Goal: Obtain resource: Download file/media

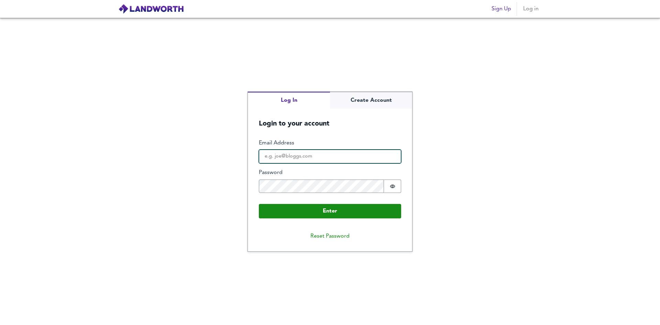
click at [308, 153] on input "Email Address" at bounding box center [330, 157] width 142 height 14
type input "[EMAIL_ADDRESS][DOMAIN_NAME]"
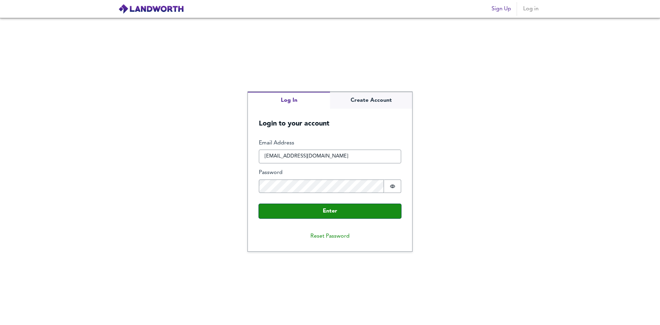
click at [274, 210] on button "Enter" at bounding box center [330, 211] width 142 height 14
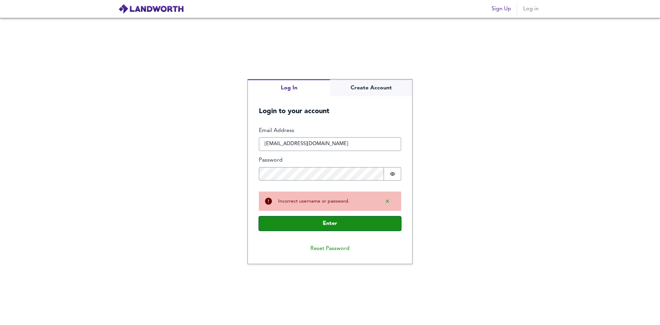
click at [339, 225] on button "Enter" at bounding box center [330, 223] width 142 height 14
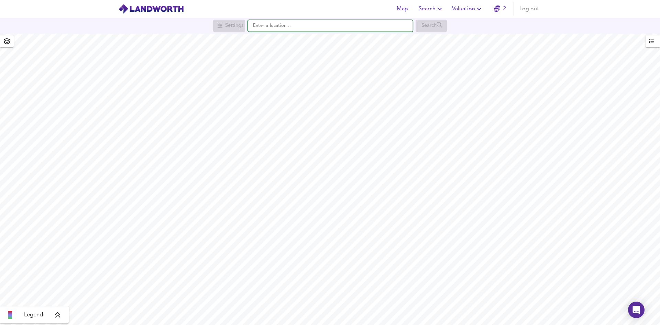
click at [322, 28] on input "text" at bounding box center [330, 26] width 165 height 12
type input "w149ls"
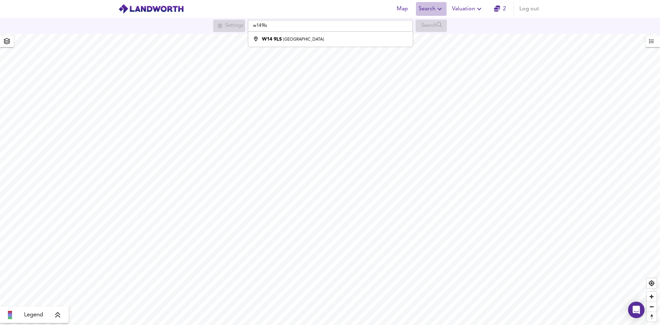
click at [440, 12] on icon "button" at bounding box center [440, 9] width 8 height 8
click at [438, 38] on li "Search History" at bounding box center [431, 37] width 68 height 12
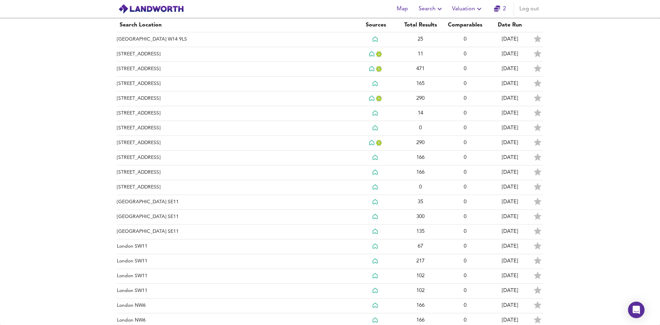
click at [193, 40] on icon "simple table" at bounding box center [195, 39] width 5 height 5
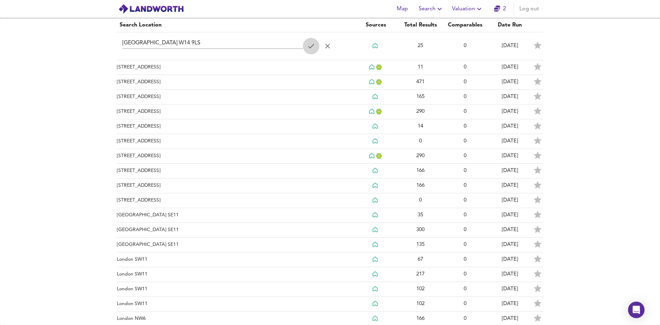
click at [310, 46] on icon "simple table" at bounding box center [311, 46] width 6 height 4
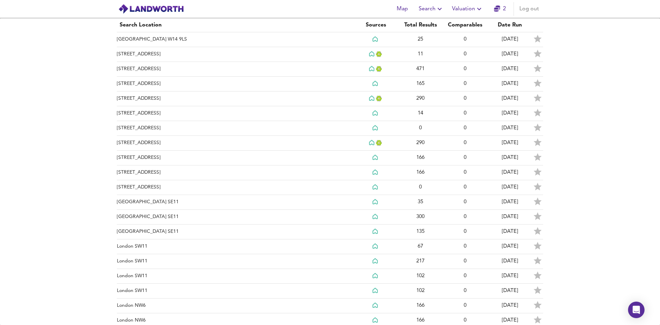
click at [331, 32] on th "Search Location" at bounding box center [235, 25] width 236 height 14
click at [208, 37] on td "[GEOGRAPHIC_DATA] W14 9LS" at bounding box center [235, 39] width 236 height 15
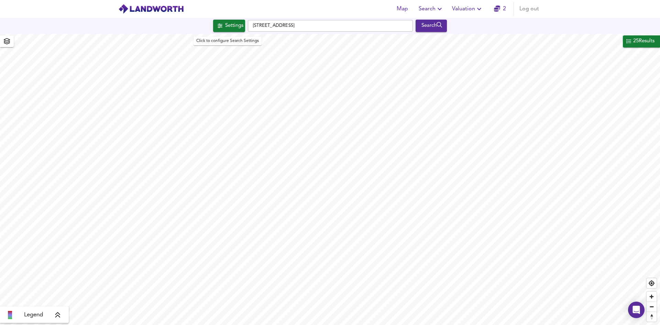
checkbox input "false"
checkbox input "true"
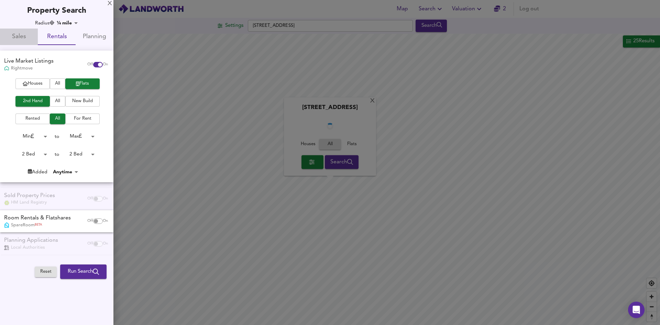
click at [33, 38] on span "Sales" at bounding box center [19, 37] width 30 height 11
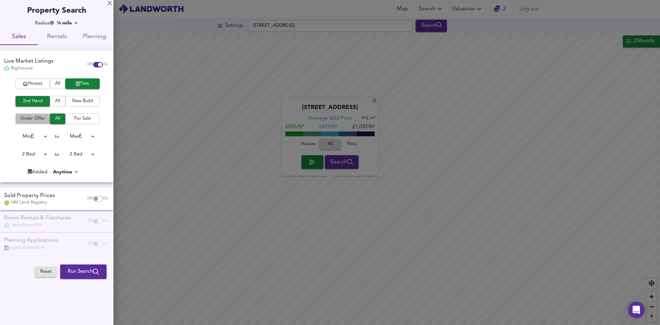
click at [28, 118] on span "Under Offer" at bounding box center [32, 119] width 27 height 8
click at [96, 197] on input "checkbox" at bounding box center [96, 198] width 16 height 5
checkbox input "true"
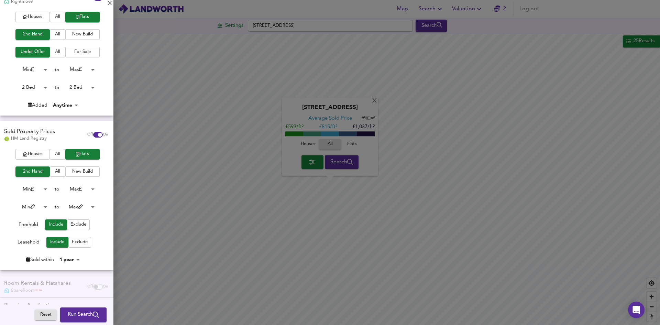
scroll to position [69, 0]
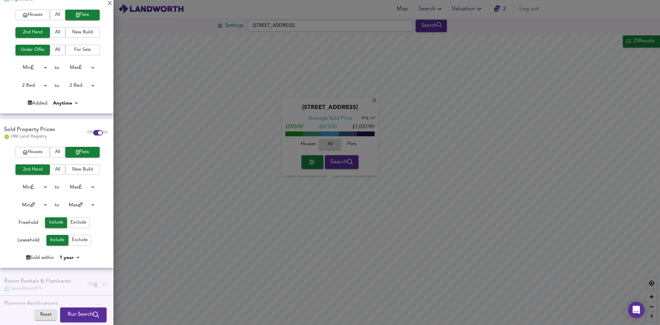
click at [78, 223] on span "Exclude" at bounding box center [78, 223] width 16 height 8
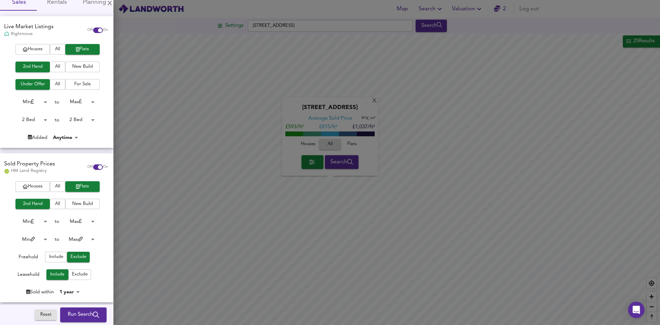
scroll to position [89, 0]
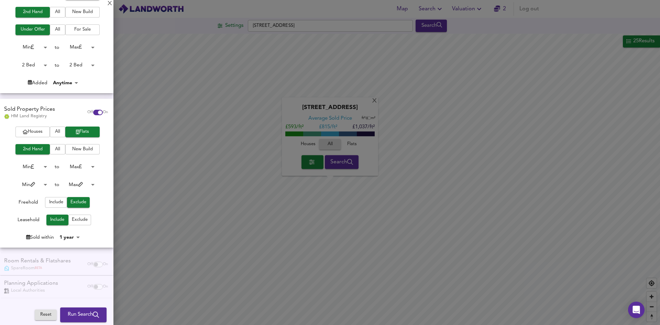
drag, startPoint x: 60, startPoint y: 204, endPoint x: 49, endPoint y: 237, distance: 34.2
click at [57, 206] on span "Include" at bounding box center [55, 202] width 15 height 8
click at [69, 315] on span "Run Search" at bounding box center [83, 314] width 31 height 9
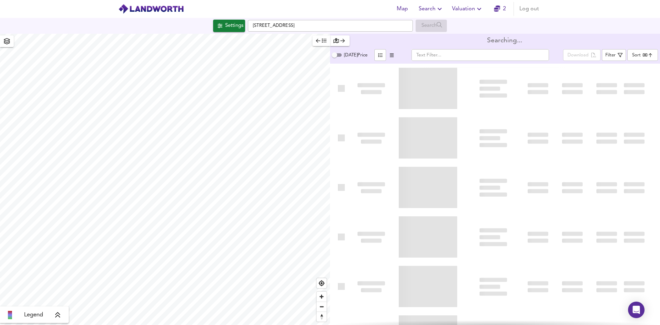
type input "bestdeal"
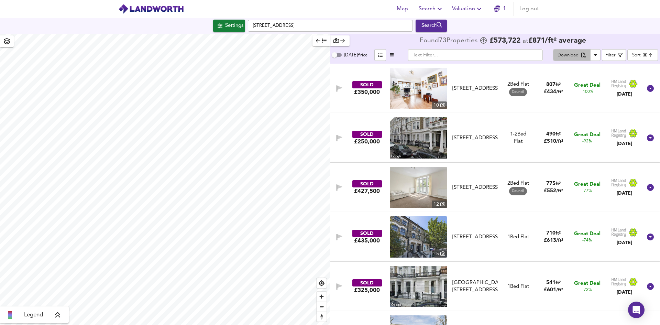
click at [576, 54] on div "Download" at bounding box center [568, 56] width 21 height 8
click at [448, 55] on input "text" at bounding box center [475, 55] width 135 height 12
paste input "[STREET_ADDRESS][PERSON_NAME]"
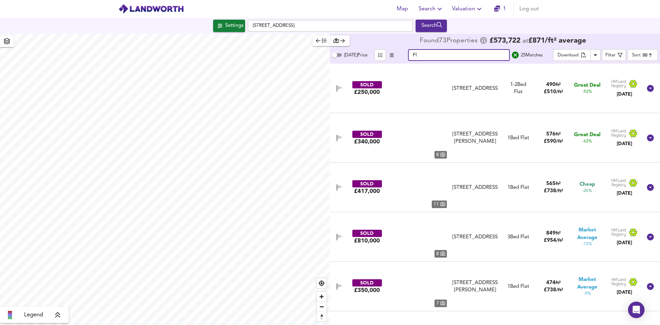
type input "F"
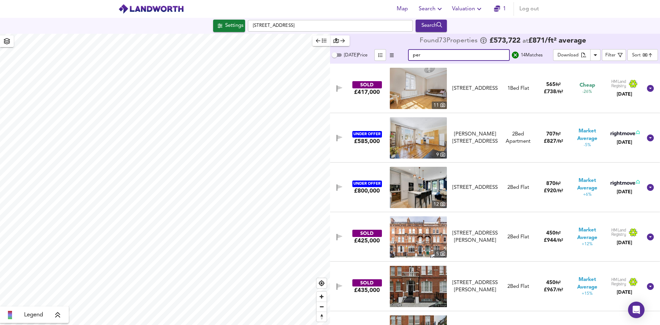
type input "per"
click at [425, 244] on img at bounding box center [418, 236] width 57 height 41
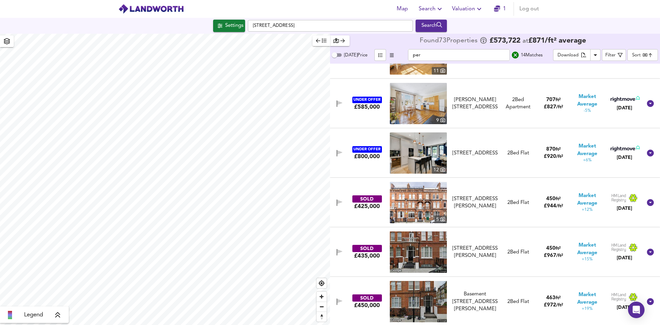
scroll to position [69, 0]
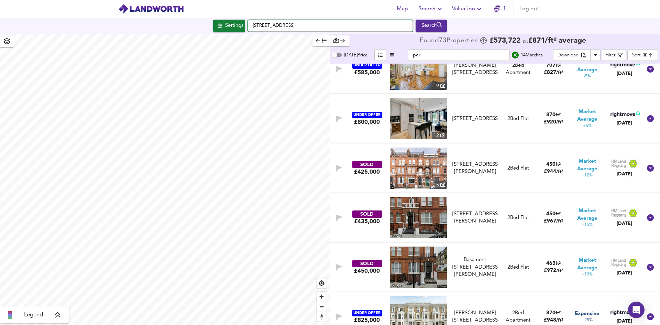
drag, startPoint x: 313, startPoint y: 26, endPoint x: 247, endPoint y: 23, distance: 66.5
click at [247, 23] on div "[GEOGRAPHIC_DATA][STREET_ADDRESS] Search" at bounding box center [330, 26] width 660 height 12
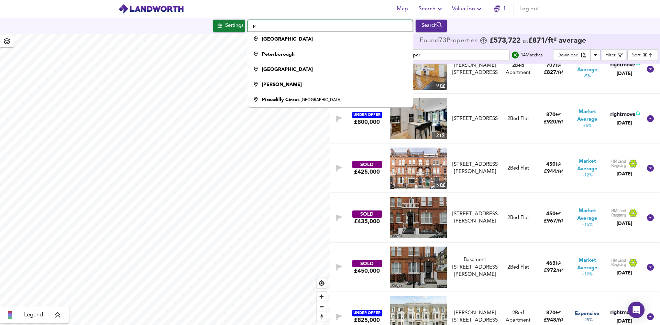
type input "p"
click at [428, 58] on input "per" at bounding box center [459, 55] width 102 height 12
click at [427, 54] on input "per" at bounding box center [459, 55] width 102 height 12
click at [434, 55] on input "per" at bounding box center [459, 55] width 102 height 12
click at [259, 27] on input "p" at bounding box center [330, 26] width 165 height 12
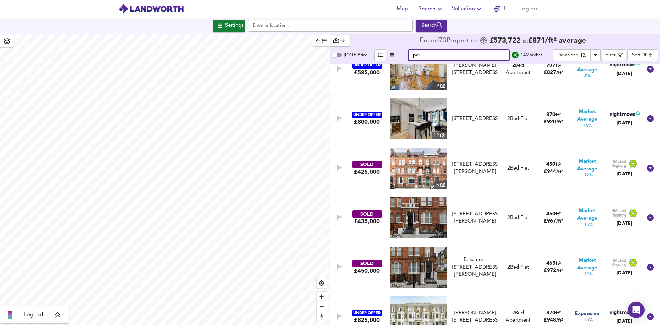
click at [422, 55] on input "per" at bounding box center [459, 55] width 102 height 12
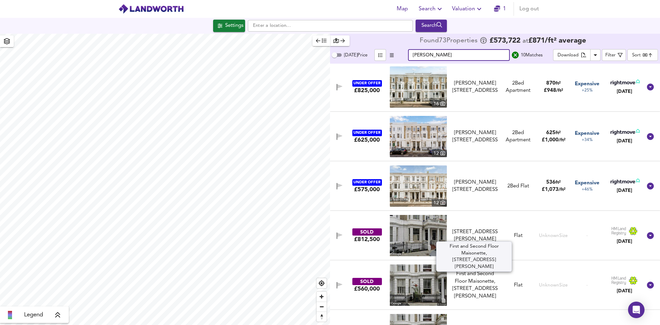
scroll to position [234, 0]
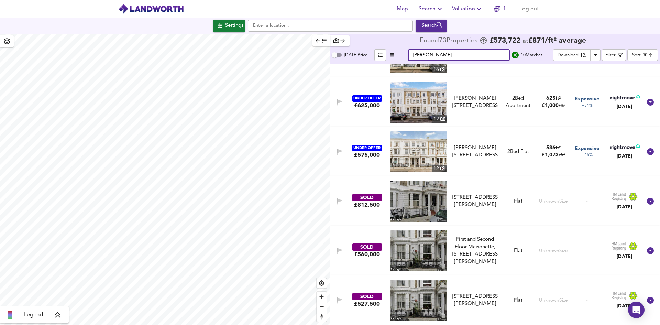
type input "[PERSON_NAME]"
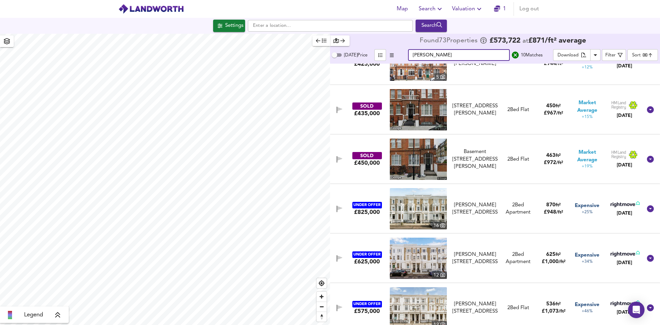
scroll to position [62, 0]
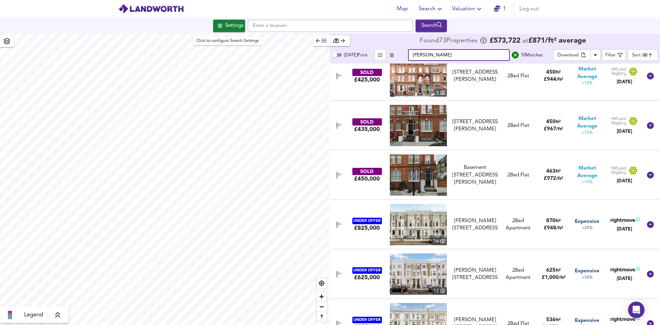
click at [225, 24] on div "Settings" at bounding box center [234, 25] width 18 height 9
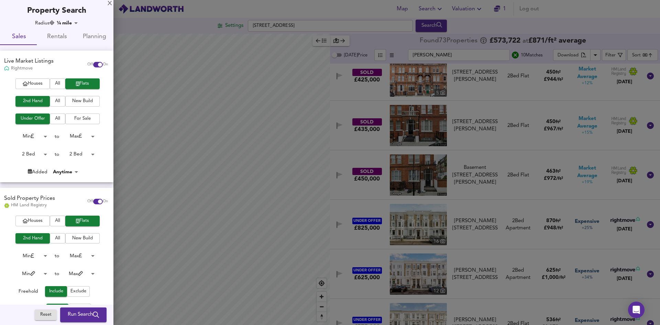
click at [391, 18] on div at bounding box center [330, 162] width 660 height 325
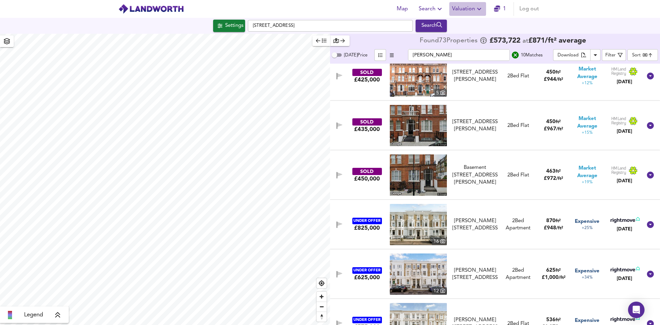
click at [470, 8] on span "Valuation" at bounding box center [467, 9] width 31 height 10
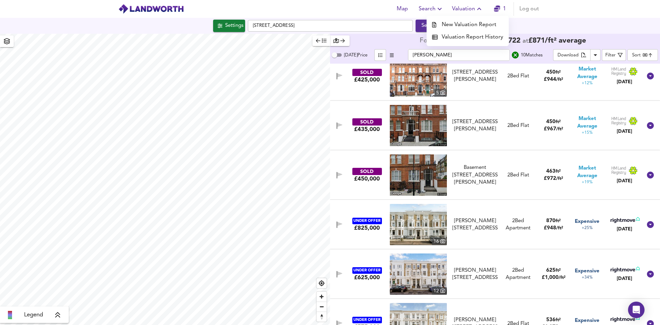
click at [440, 10] on icon "button" at bounding box center [440, 9] width 4 height 2
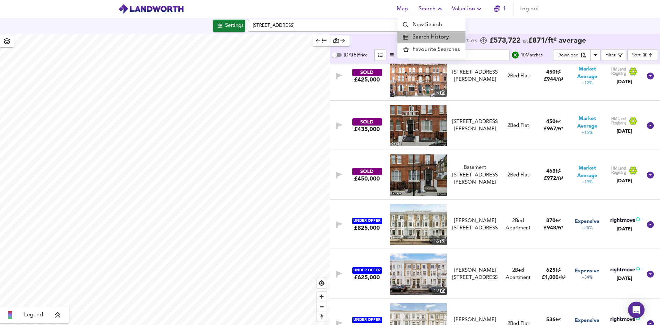
click at [430, 34] on li "Search History" at bounding box center [431, 37] width 68 height 12
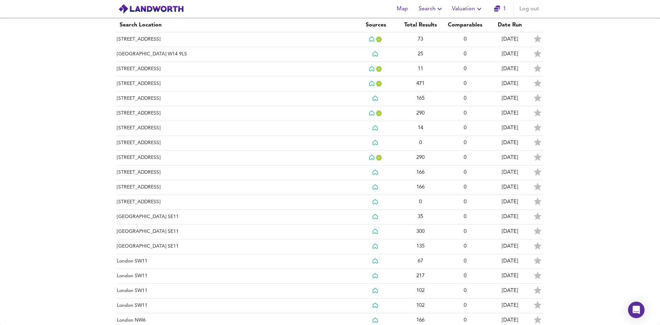
click at [257, 52] on td "[GEOGRAPHIC_DATA] W14 9LS" at bounding box center [235, 54] width 236 height 15
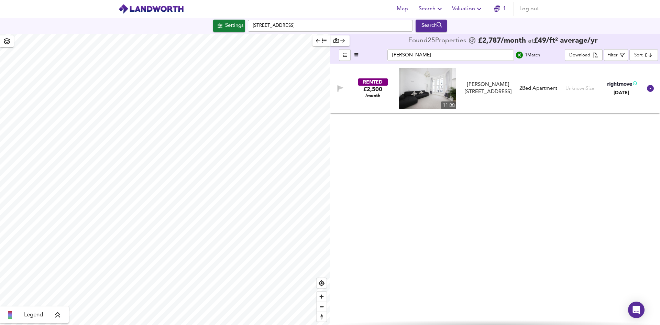
click at [432, 56] on input "[PERSON_NAME]" at bounding box center [450, 55] width 126 height 12
checkbox input "false"
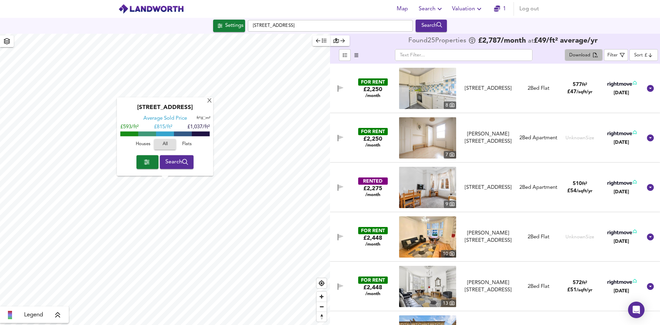
click at [579, 55] on div "Download" at bounding box center [579, 56] width 21 height 8
